Goal: Check status

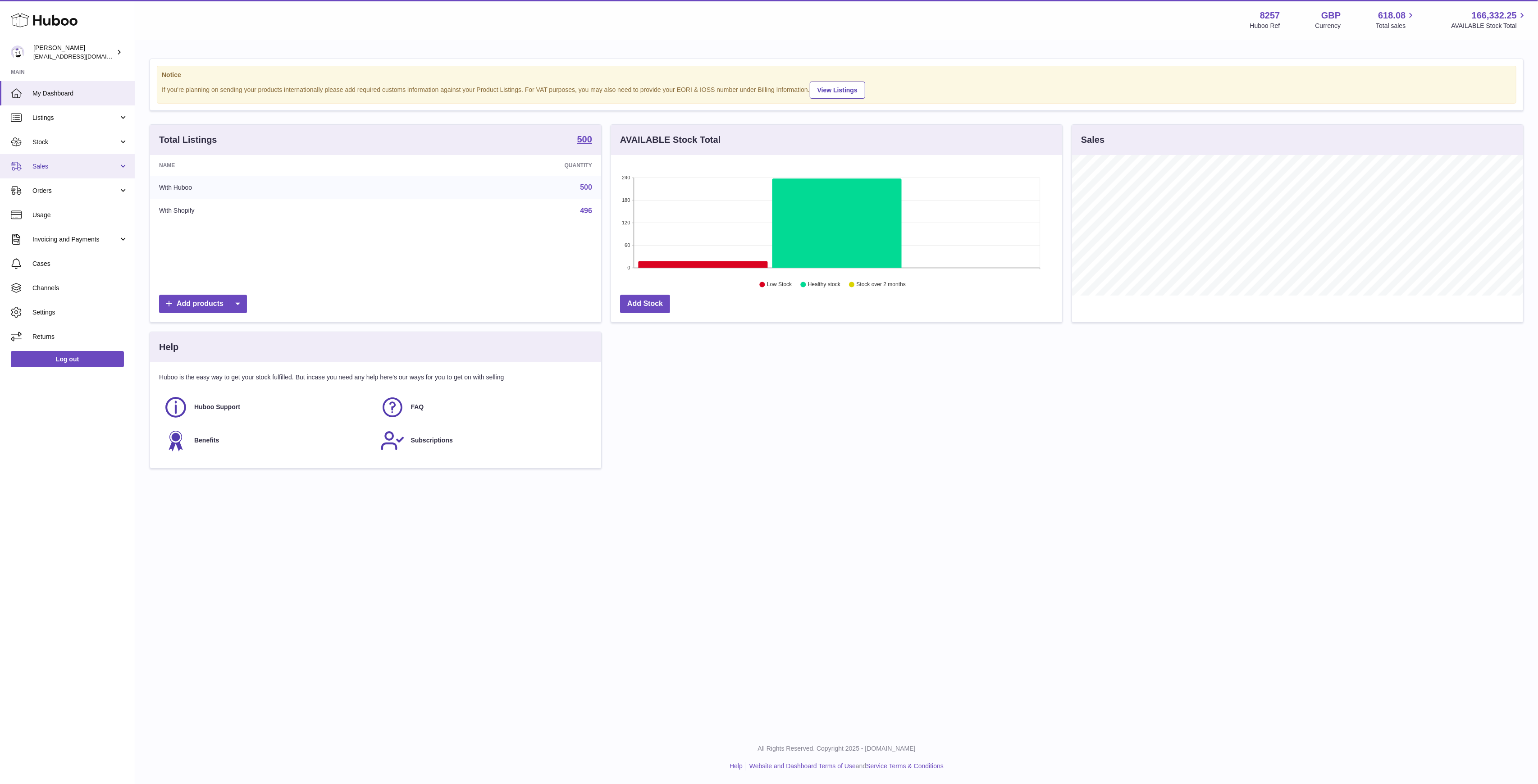
drag, startPoint x: 82, startPoint y: 162, endPoint x: 79, endPoint y: 176, distance: 14.3
click at [82, 162] on span "Sales" at bounding box center [75, 166] width 86 height 8
click at [71, 191] on span "Sales" at bounding box center [79, 189] width 95 height 8
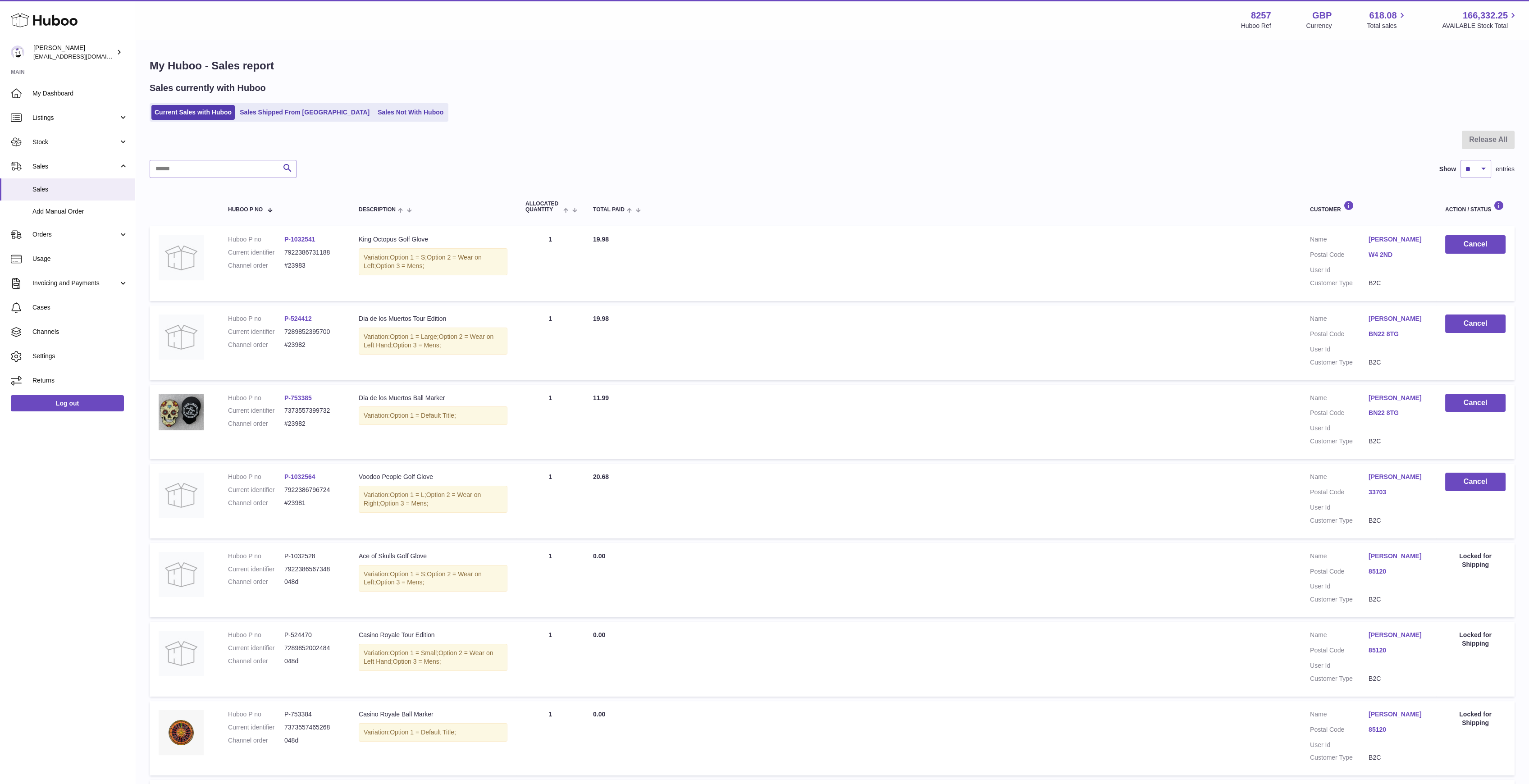
click at [304, 111] on link "Sales Shipped From [GEOGRAPHIC_DATA]" at bounding box center [304, 112] width 136 height 15
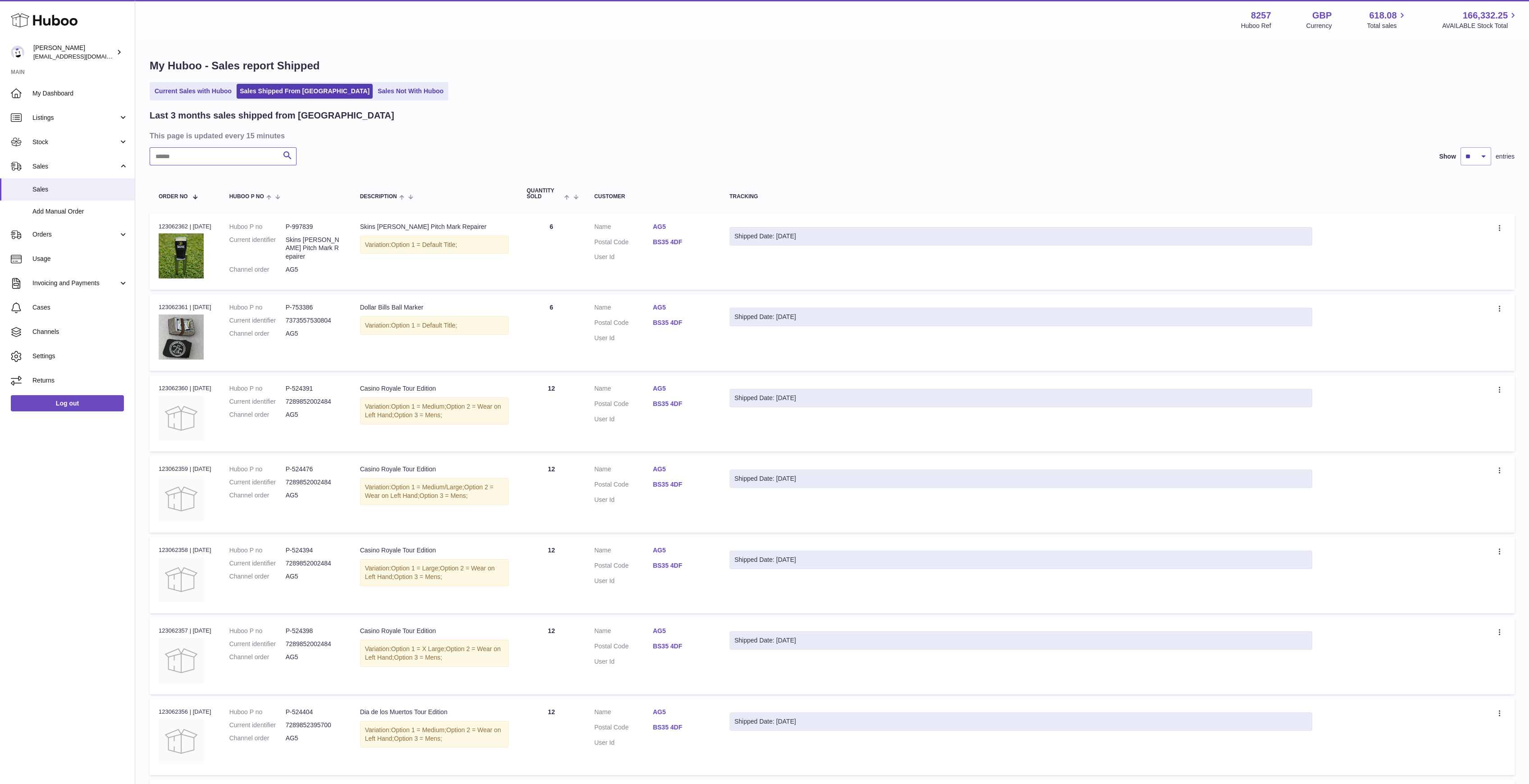
click at [215, 153] on input "text" at bounding box center [223, 156] width 147 height 18
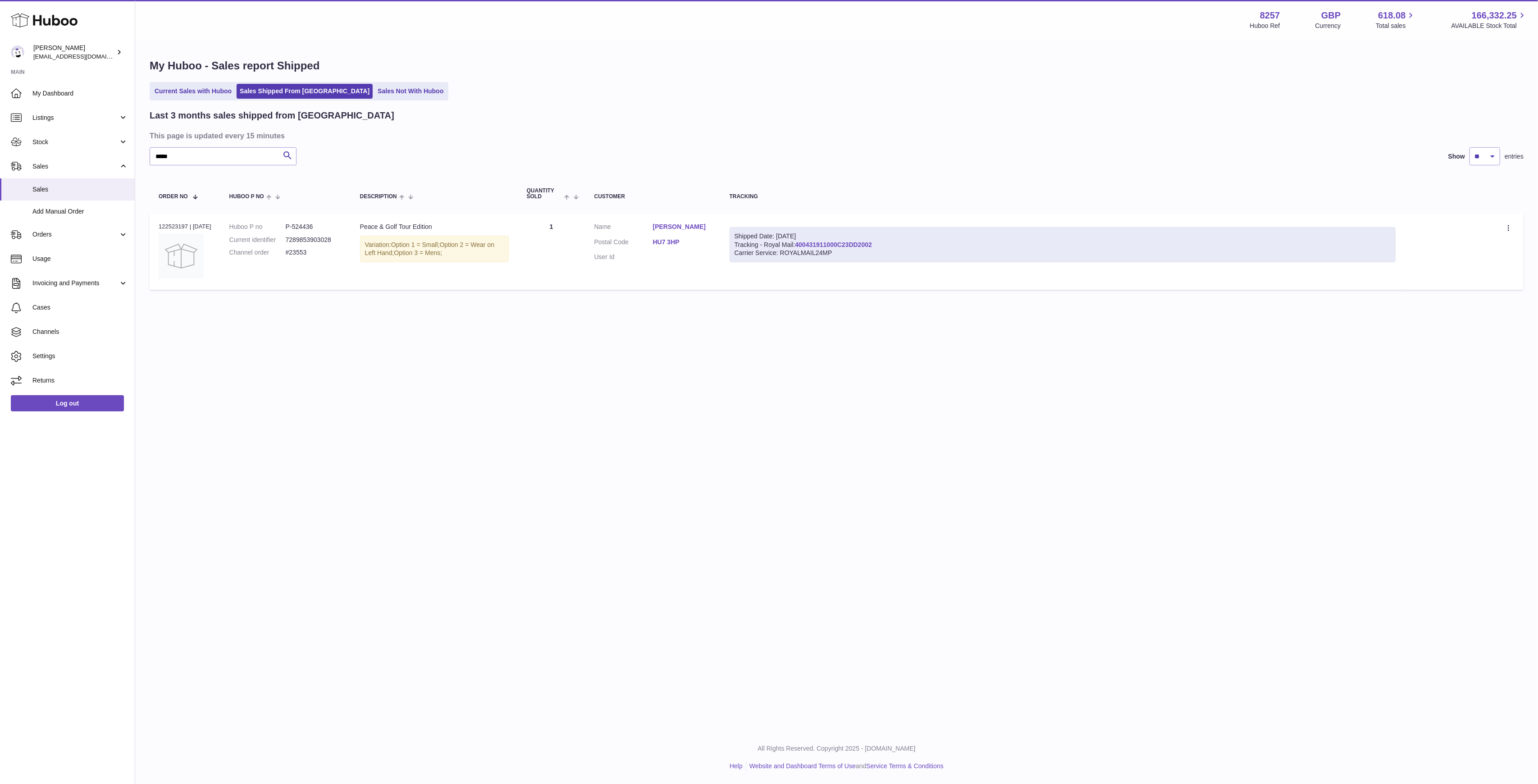
click at [842, 242] on link "400431911000C23DD2002" at bounding box center [833, 245] width 77 height 8
click at [674, 241] on link "HU7 3HP" at bounding box center [681, 242] width 58 height 8
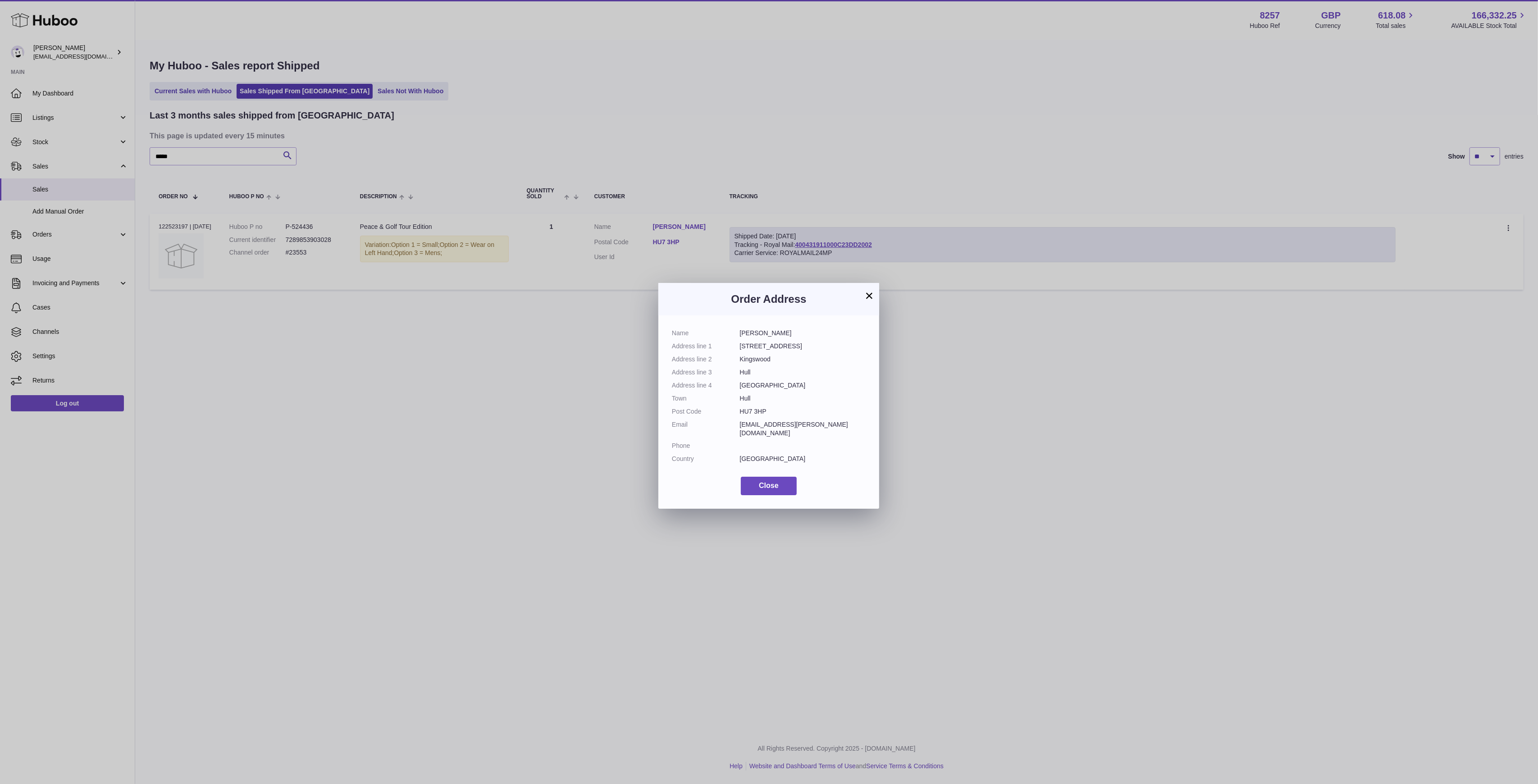
click at [865, 295] on button "×" at bounding box center [869, 295] width 11 height 11
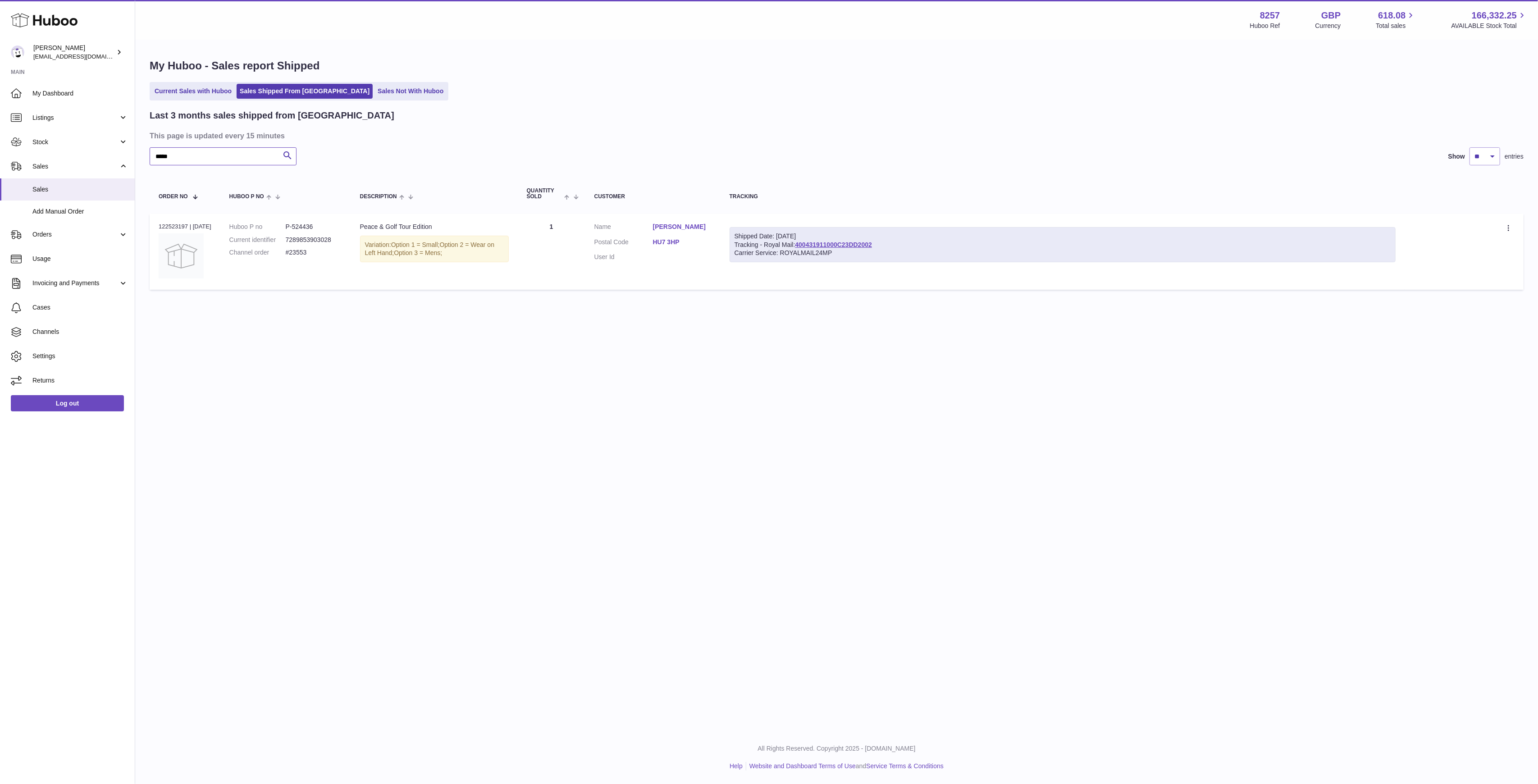
click at [203, 159] on input "*****" at bounding box center [223, 156] width 147 height 18
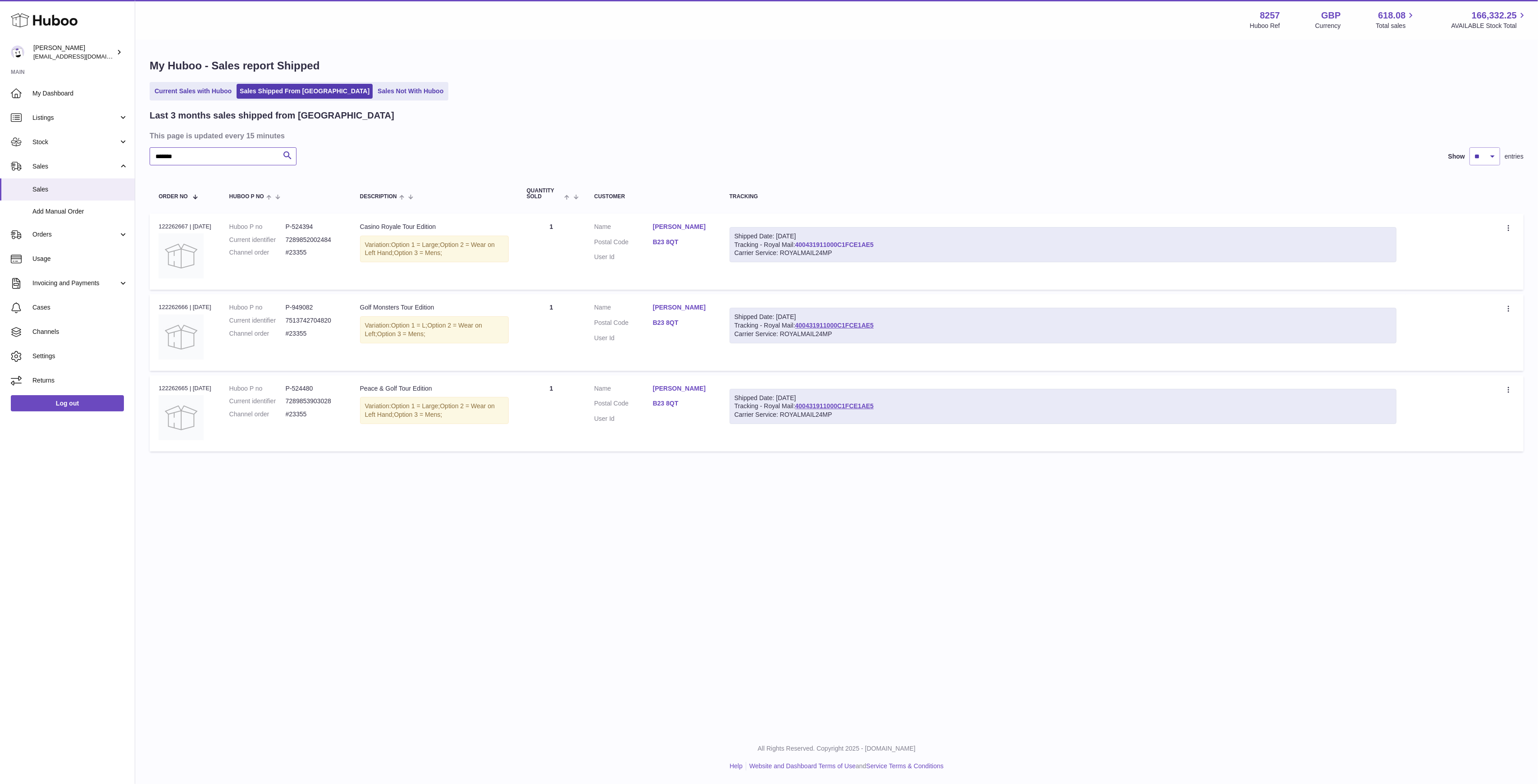
type input "*******"
click at [851, 241] on link "400431911000C1FCE1AE5" at bounding box center [834, 245] width 79 height 8
